Goal: Check status: Check status

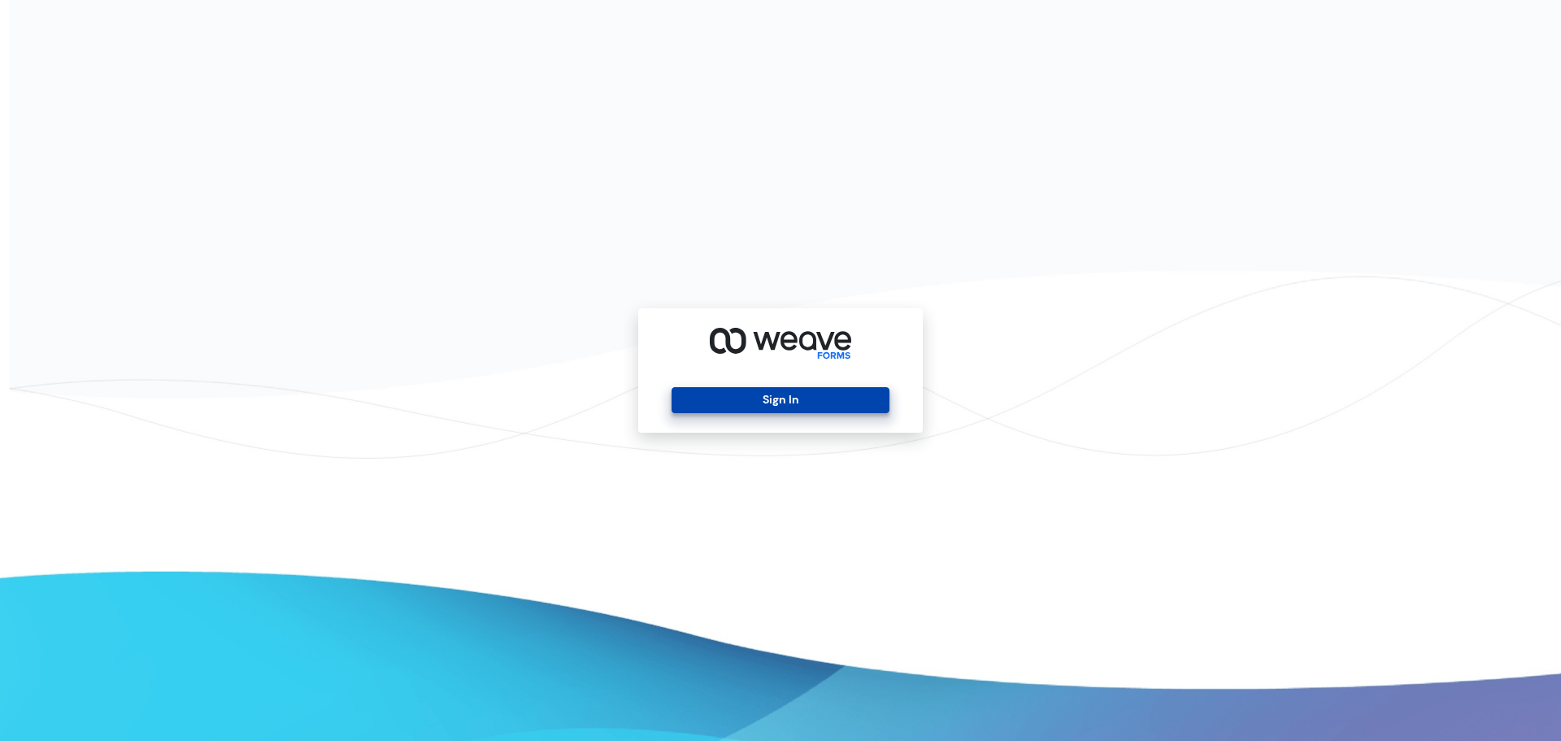
click at [708, 399] on button "Sign In" at bounding box center [780, 400] width 217 height 26
